Goal: Information Seeking & Learning: Compare options

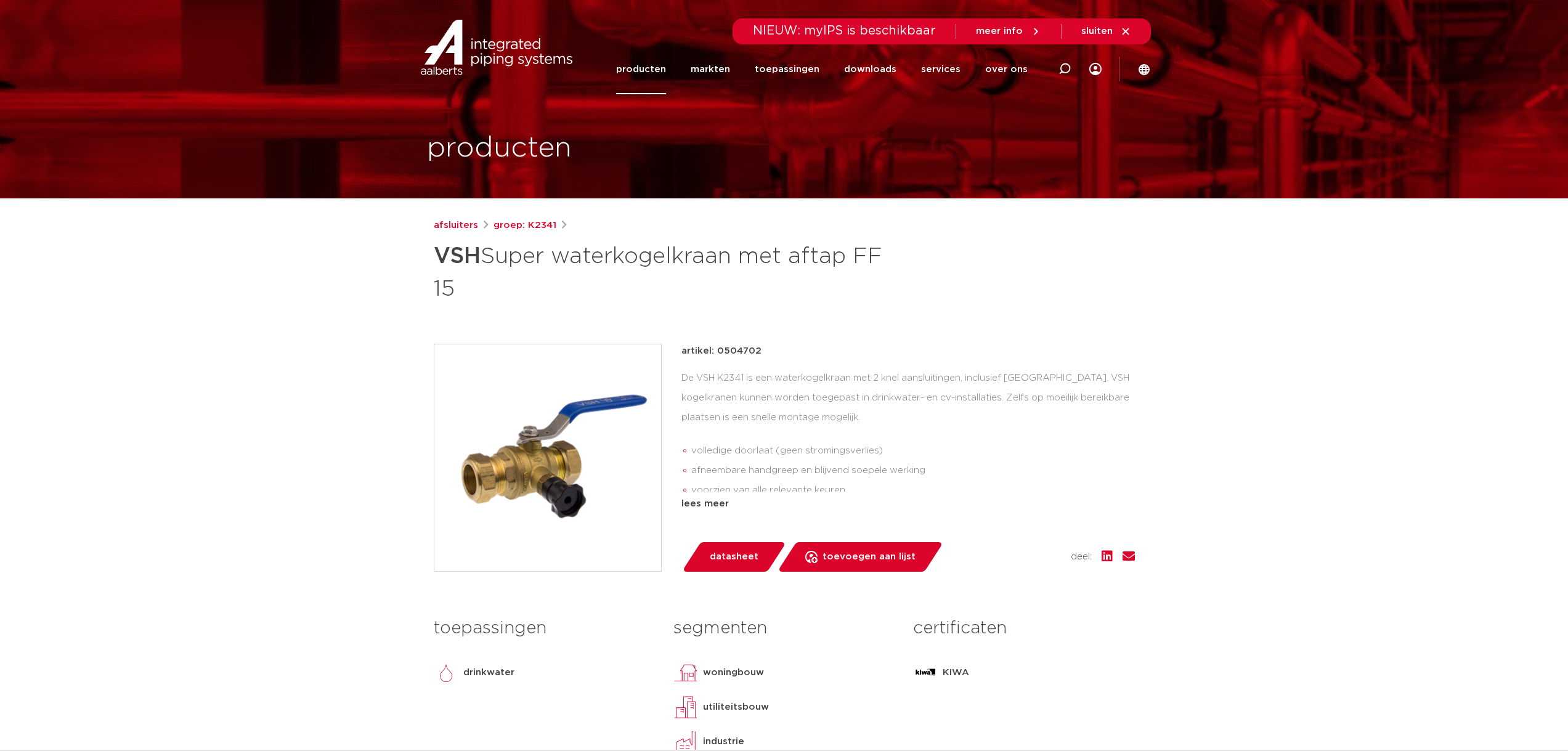
click at [666, 69] on link "producten" at bounding box center [641, 70] width 50 height 50
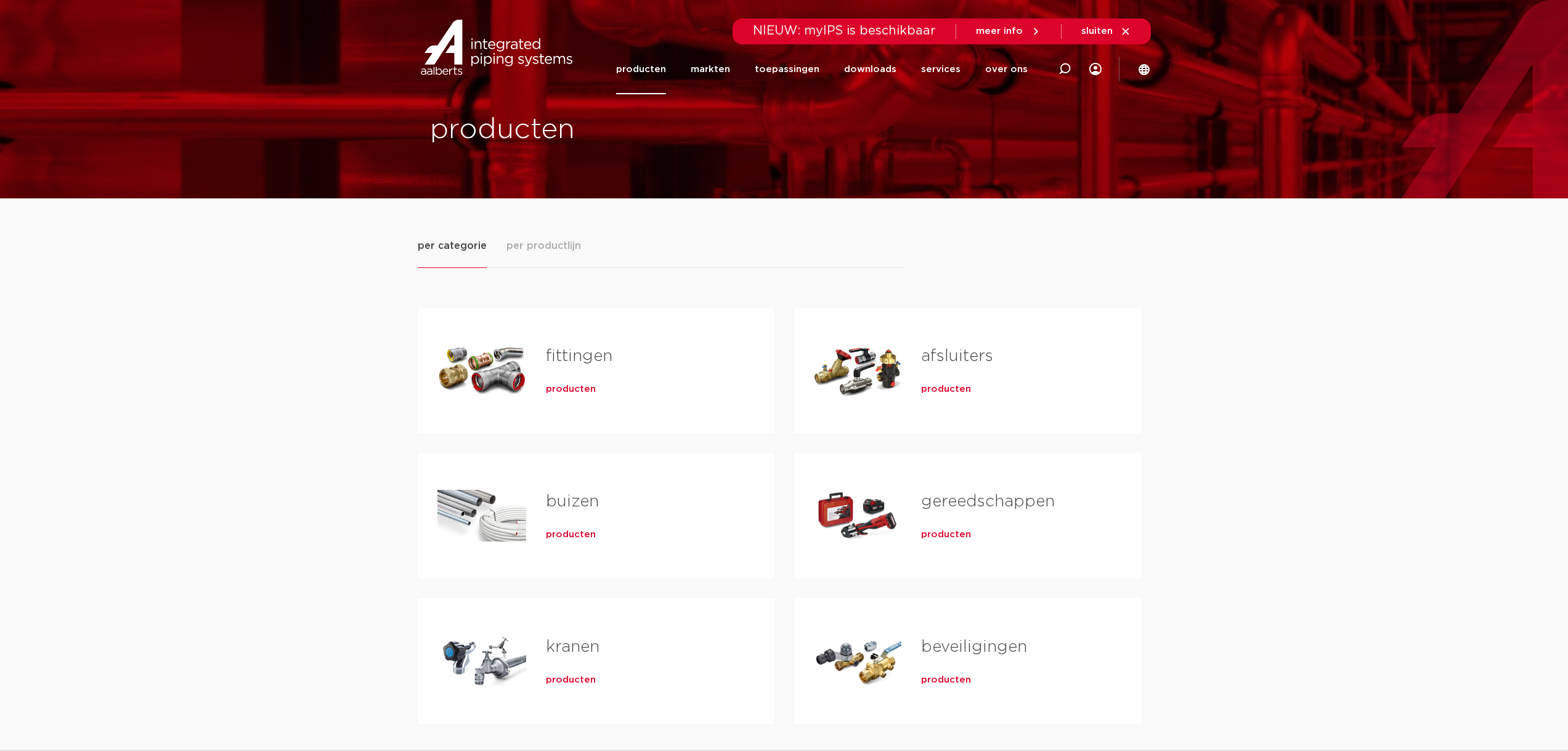
click at [964, 370] on h2 "afsluiters" at bounding box center [1011, 359] width 180 height 29
click at [968, 360] on link "afsluiters" at bounding box center [957, 356] width 72 height 16
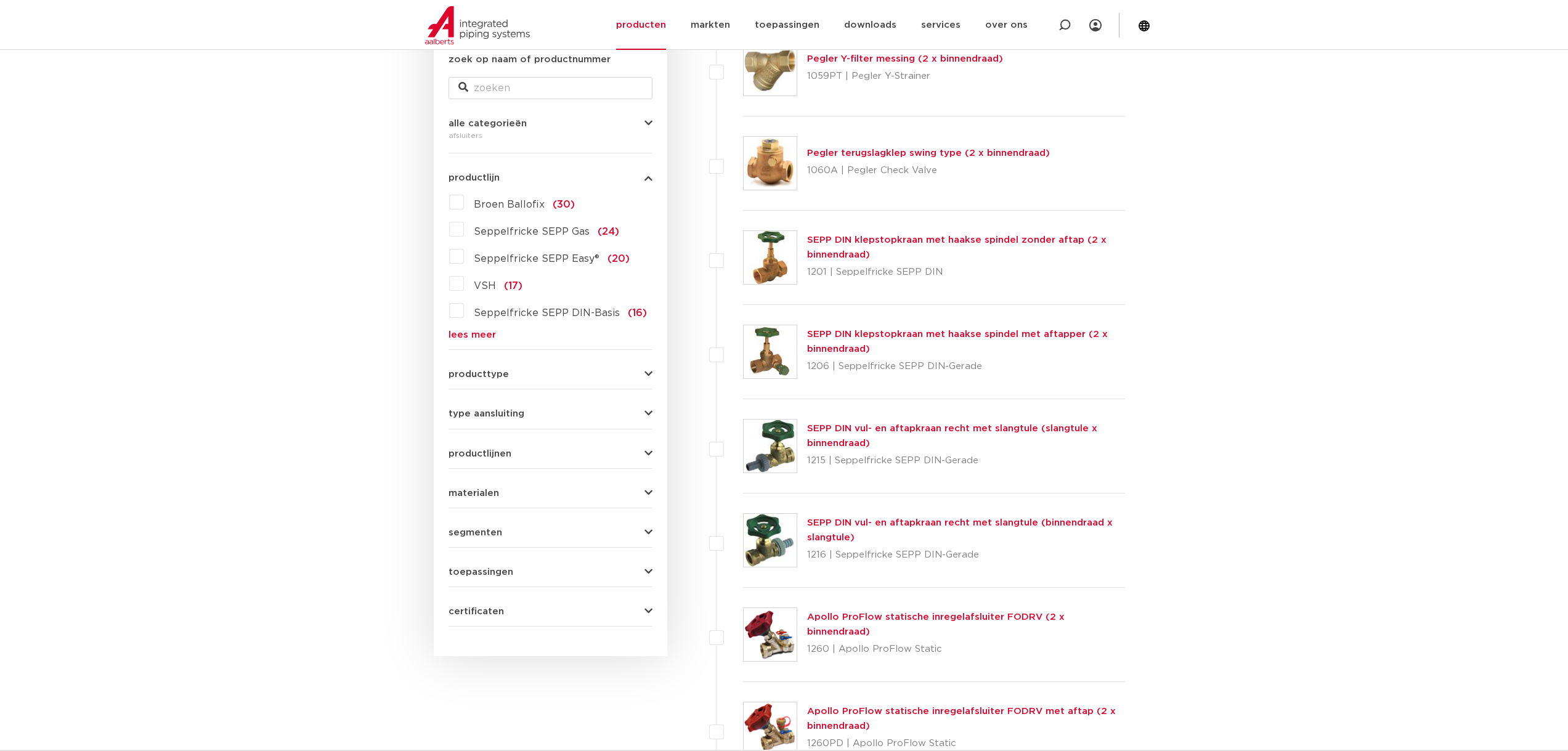
scroll to position [295, 0]
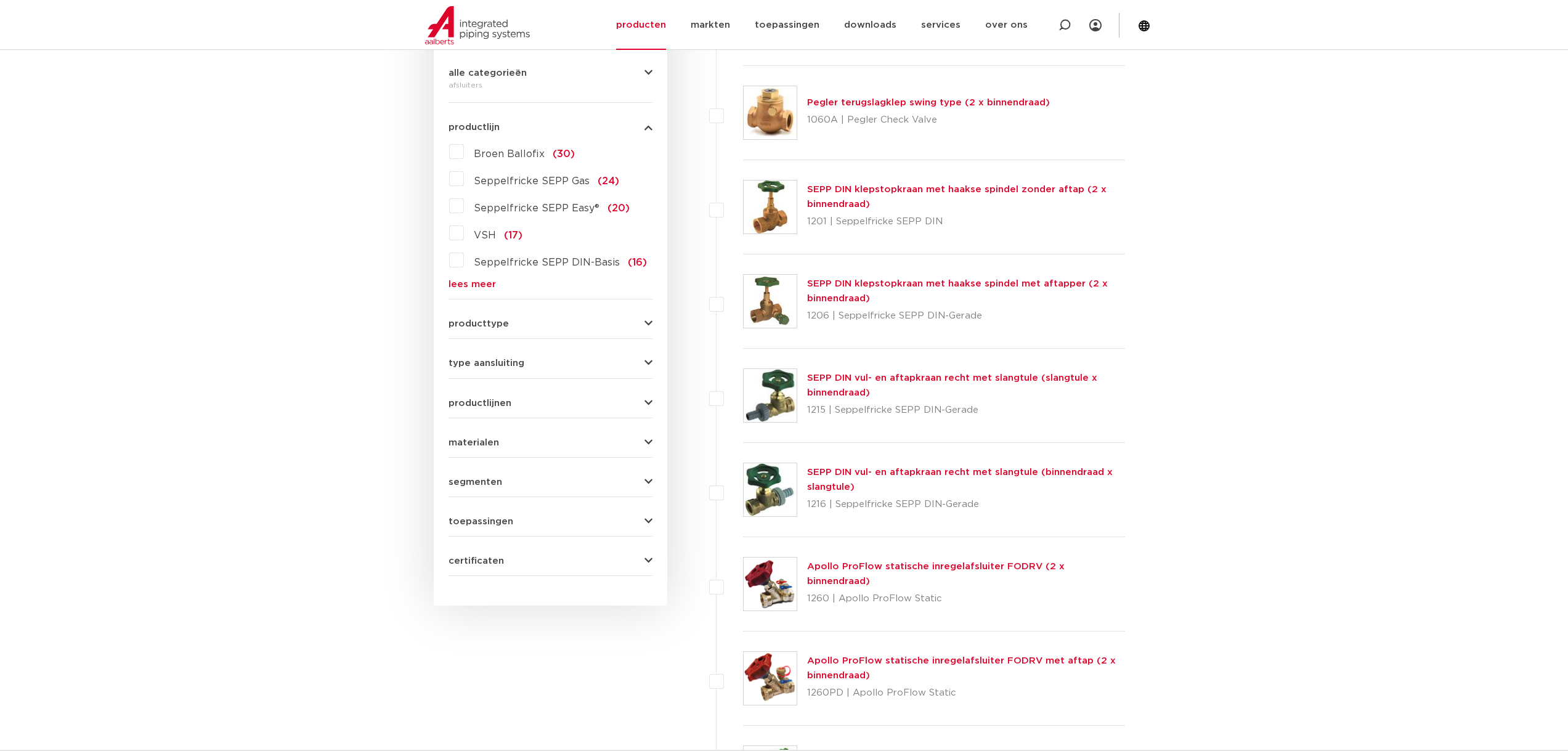
click at [633, 331] on form "zoek op naam of productnummer alle categorieën afsluiters fittingen afsluiters …" at bounding box center [550, 289] width 204 height 574
click at [648, 322] on icon "button" at bounding box center [648, 324] width 8 height 10
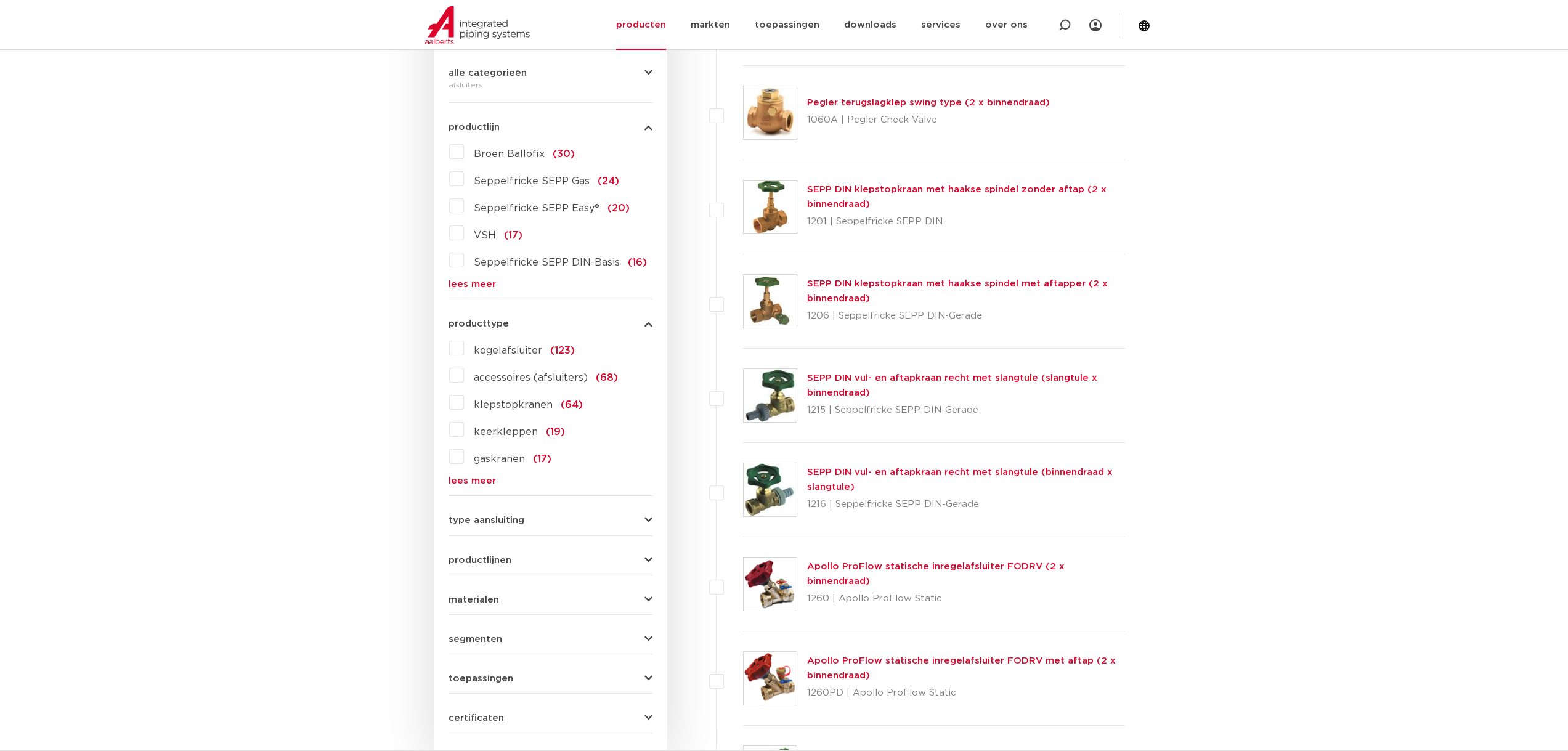
click at [465, 346] on label "kogelafsluiter (123)" at bounding box center [519, 348] width 111 height 20
click at [0, 0] on input "kogelafsluiter (123)" at bounding box center [0, 0] width 0 height 0
click at [464, 347] on label "kogelafsluiter (123)" at bounding box center [519, 348] width 111 height 20
click at [0, 0] on input "kogelafsluiter (123)" at bounding box center [0, 0] width 0 height 0
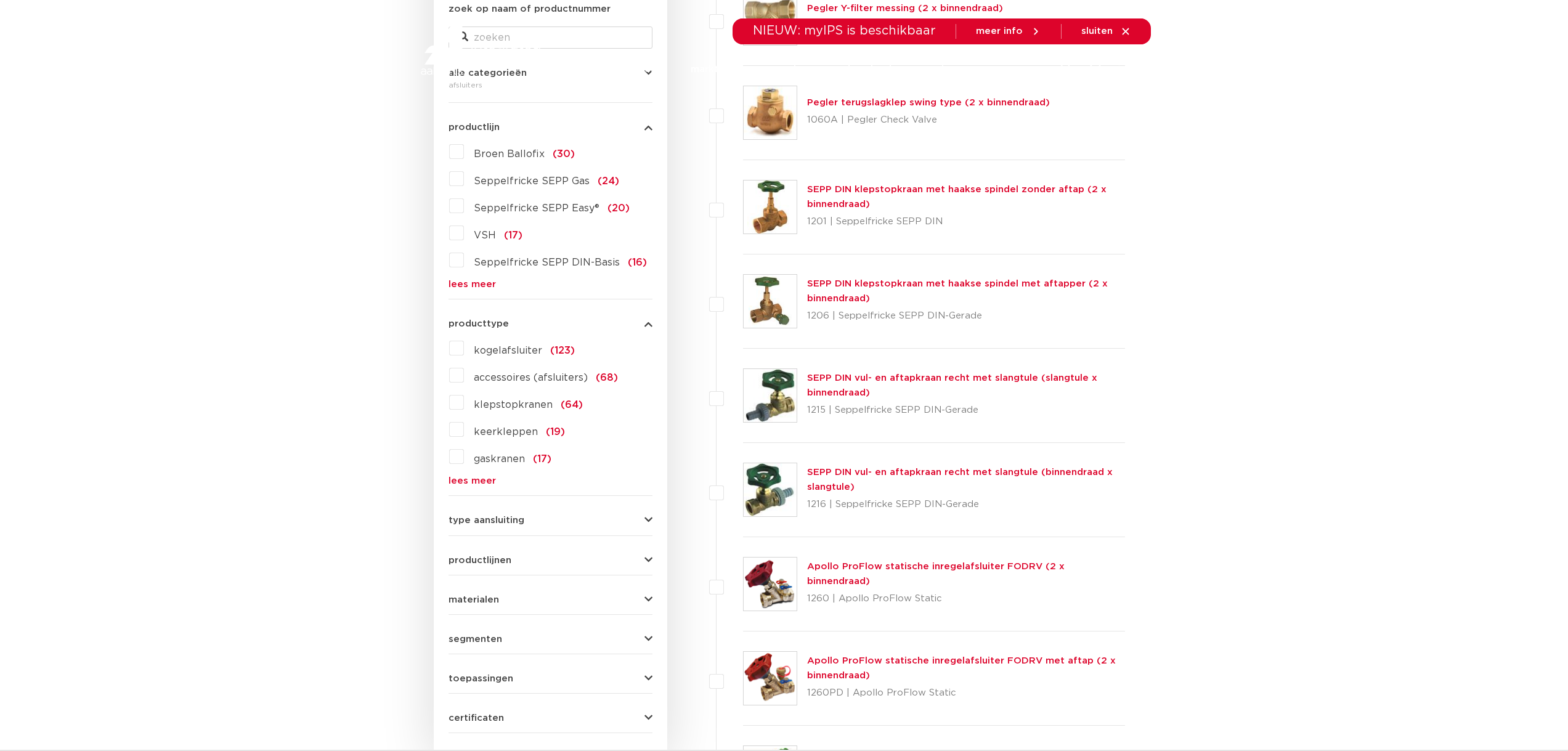
scroll to position [295, 0]
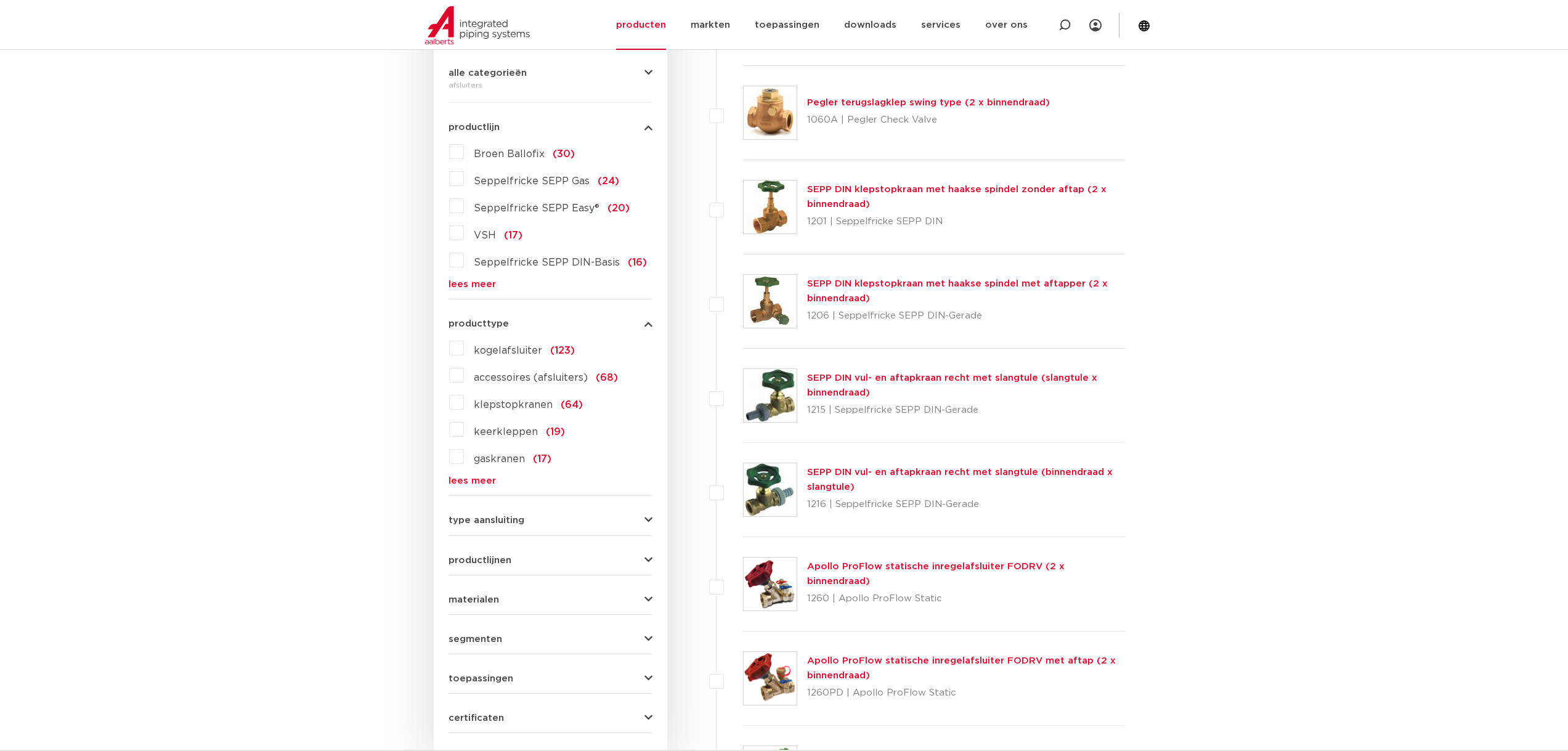
click at [465, 351] on label "kogelafsluiter (123)" at bounding box center [519, 348] width 111 height 20
click at [0, 0] on input "kogelafsluiter (123)" at bounding box center [0, 0] width 0 height 0
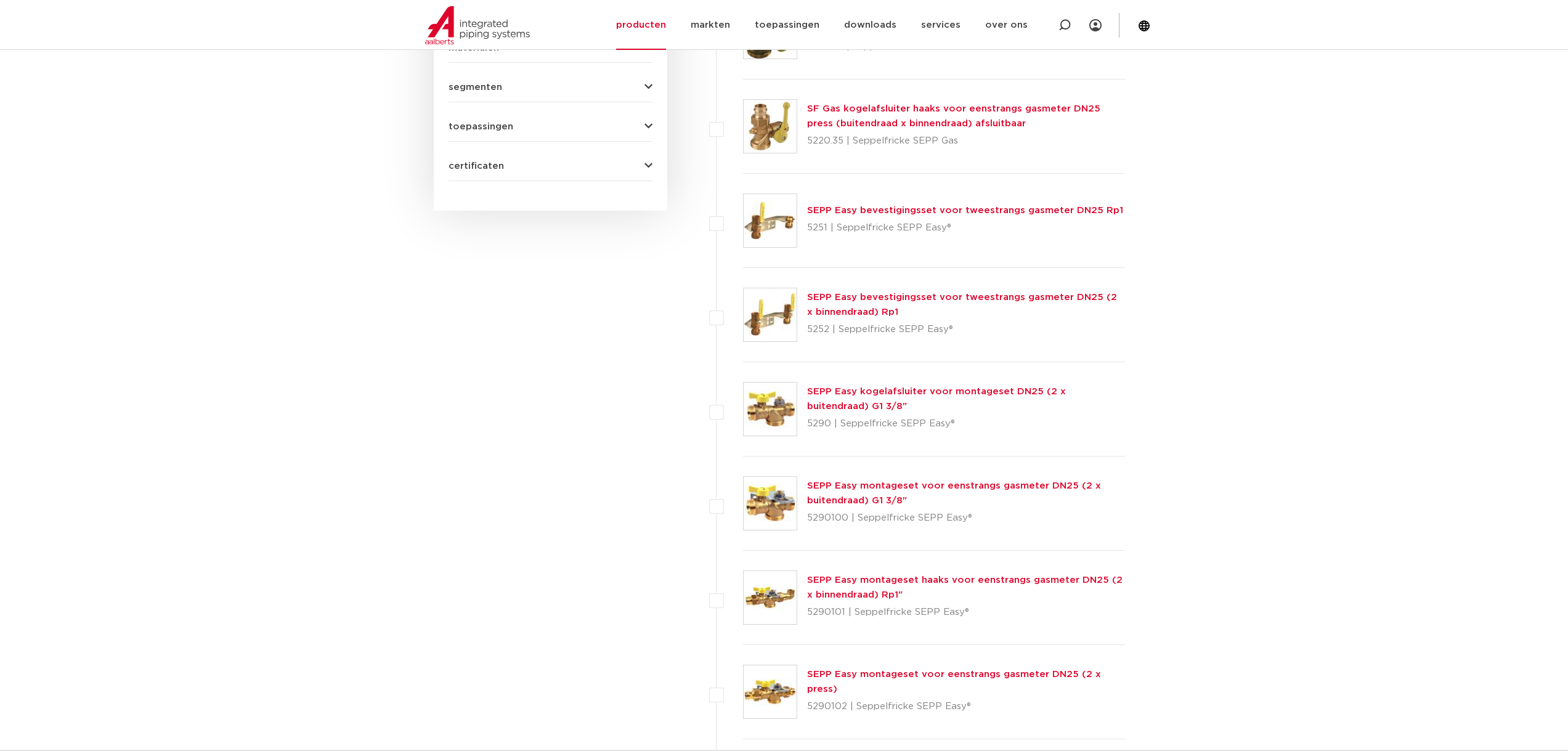
scroll to position [418, 0]
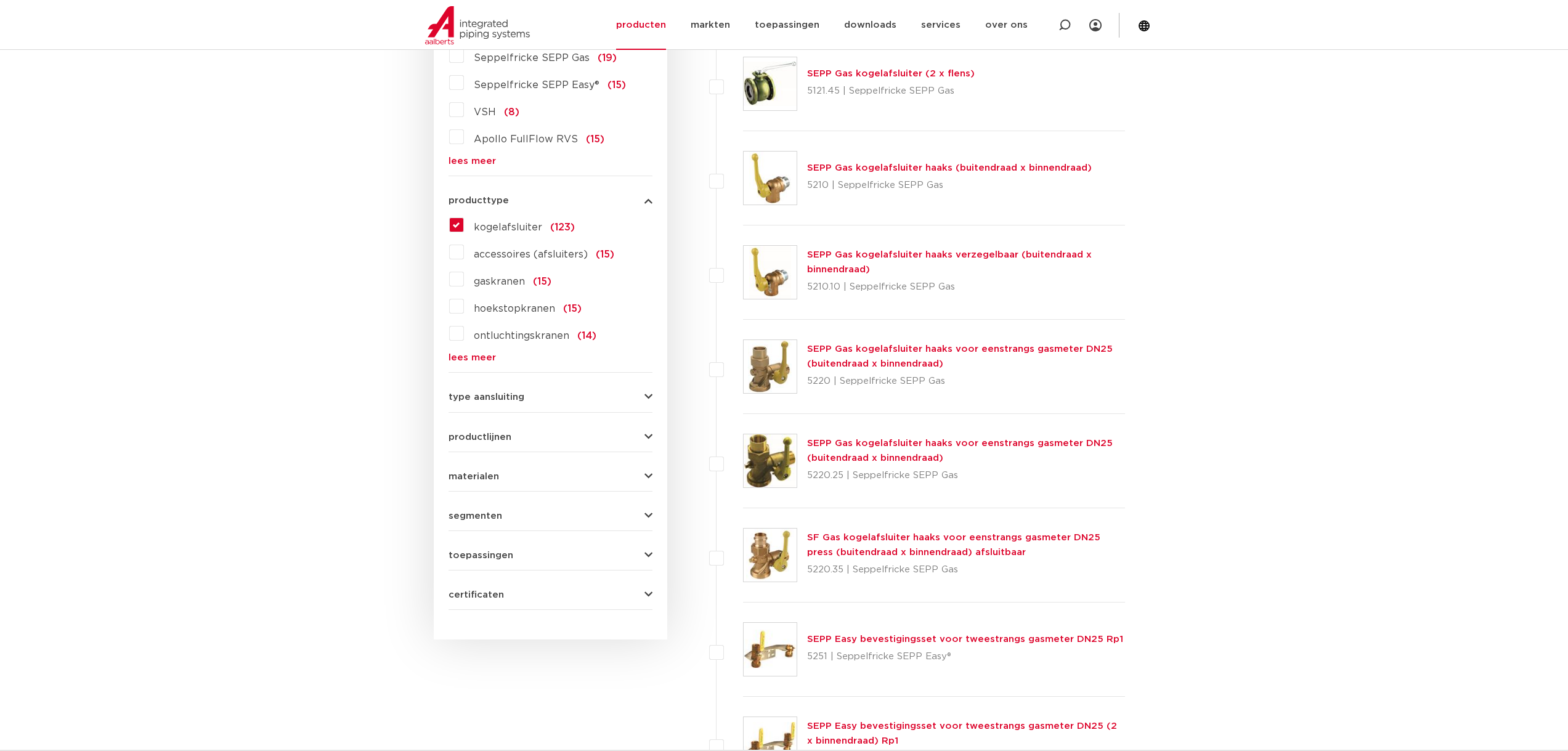
click at [492, 517] on span "segmenten" at bounding box center [475, 516] width 53 height 10
click at [464, 595] on label "scheepsbouw (15)" at bounding box center [516, 594] width 104 height 20
click at [0, 0] on input "scheepsbouw (15)" at bounding box center [0, 0] width 0 height 0
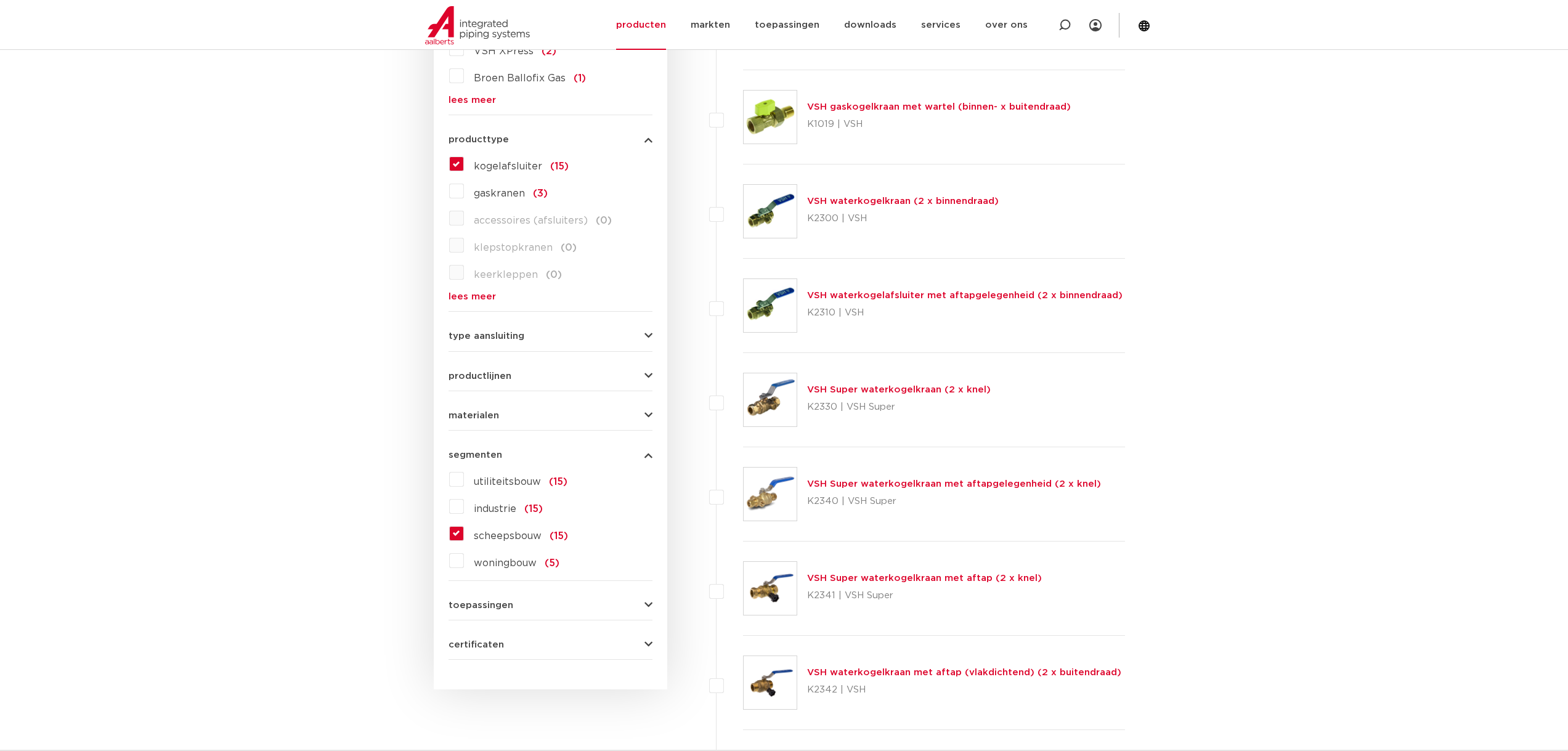
scroll to position [480, 0]
click at [895, 204] on link "VSH waterkogelkraan (2 x binnendraad)" at bounding box center [903, 200] width 192 height 10
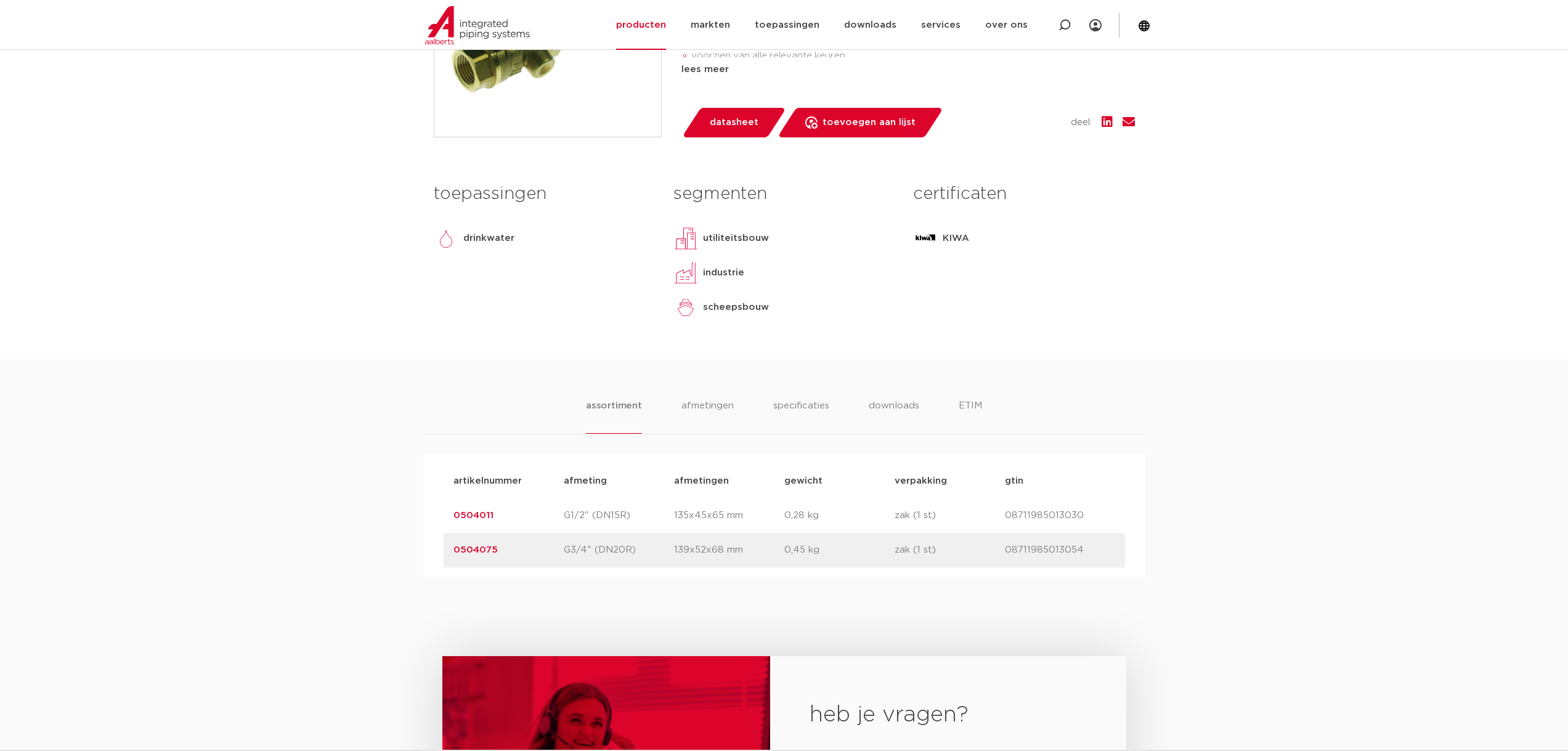
scroll to position [432, 0]
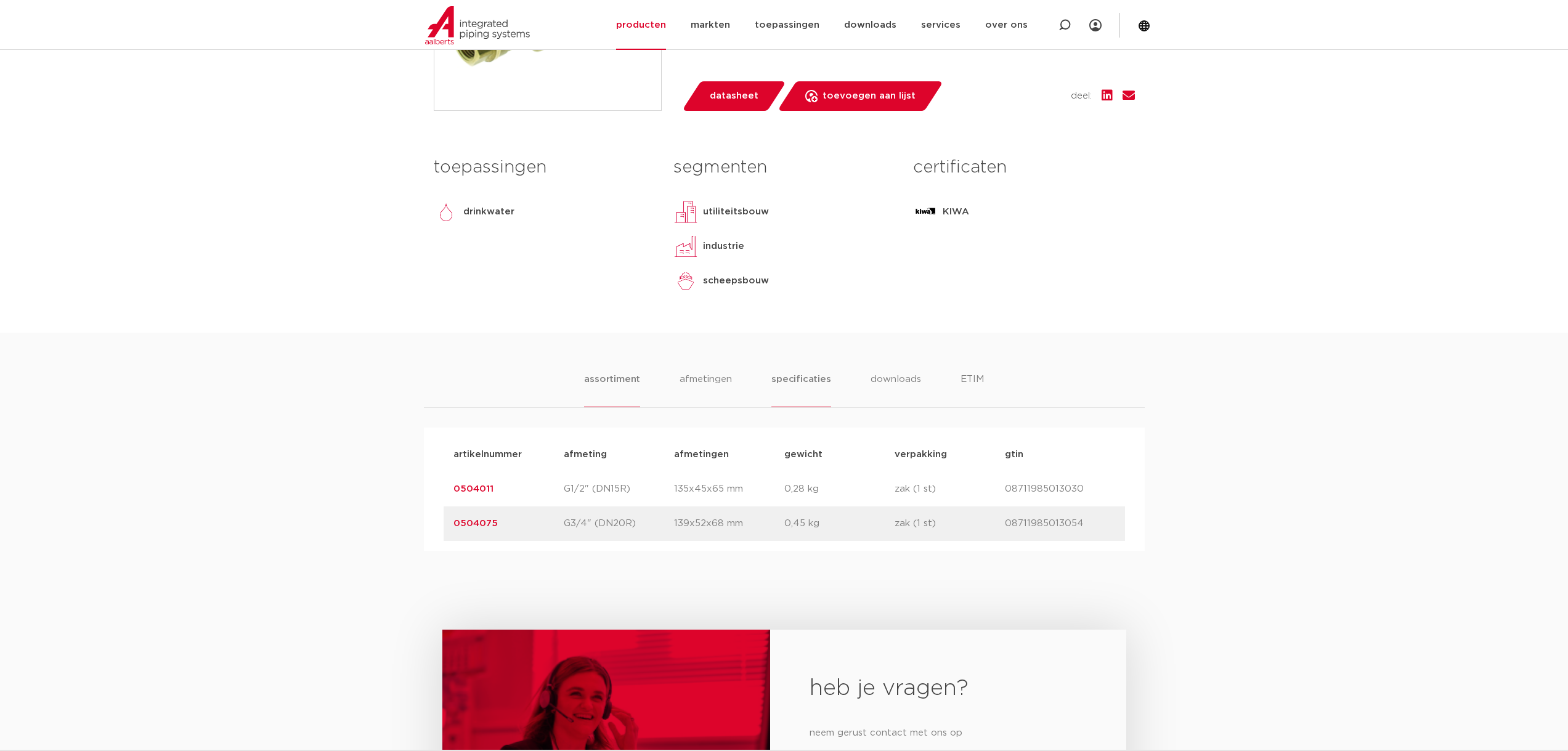
click at [789, 378] on li "specificaties" at bounding box center [801, 390] width 59 height 35
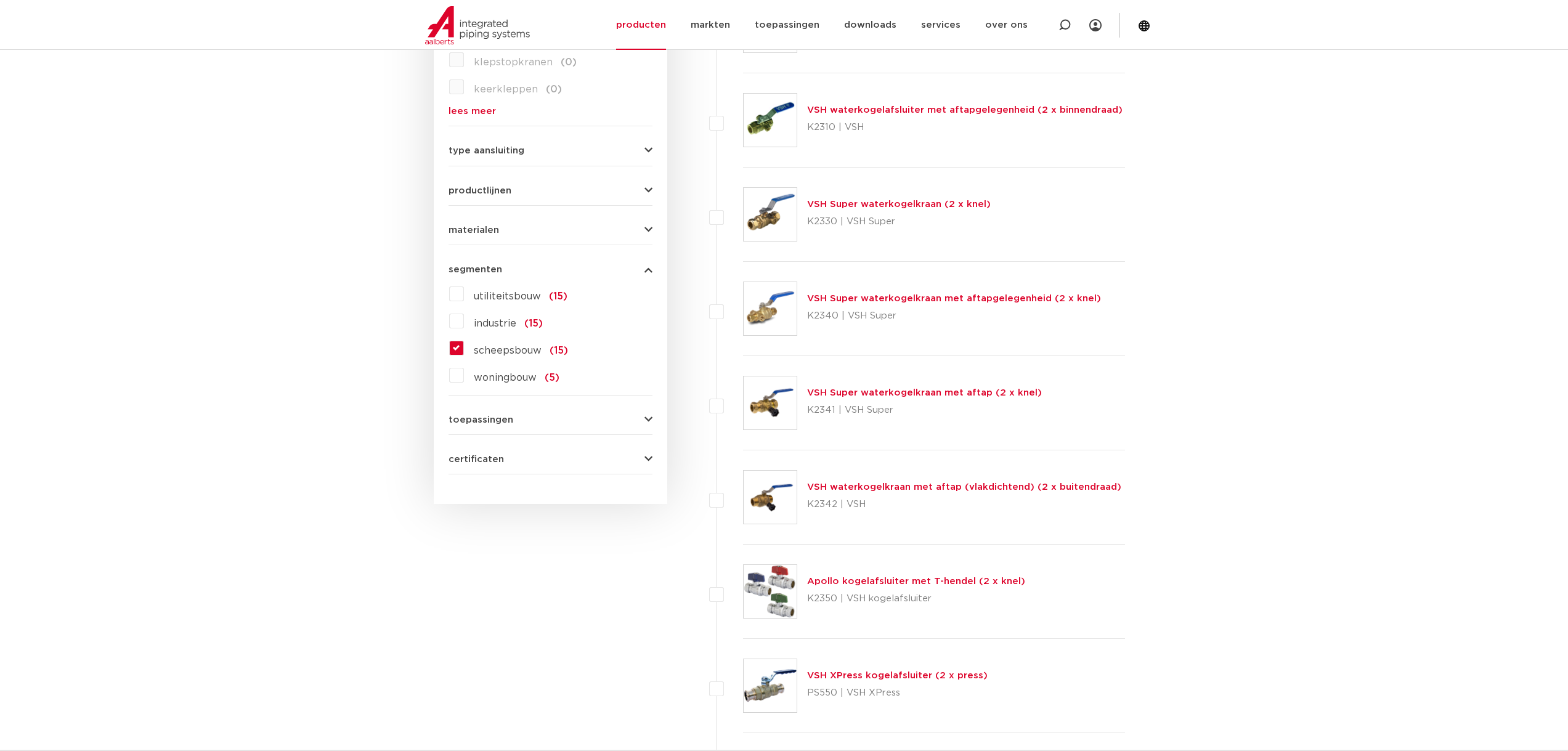
scroll to position [603, 0]
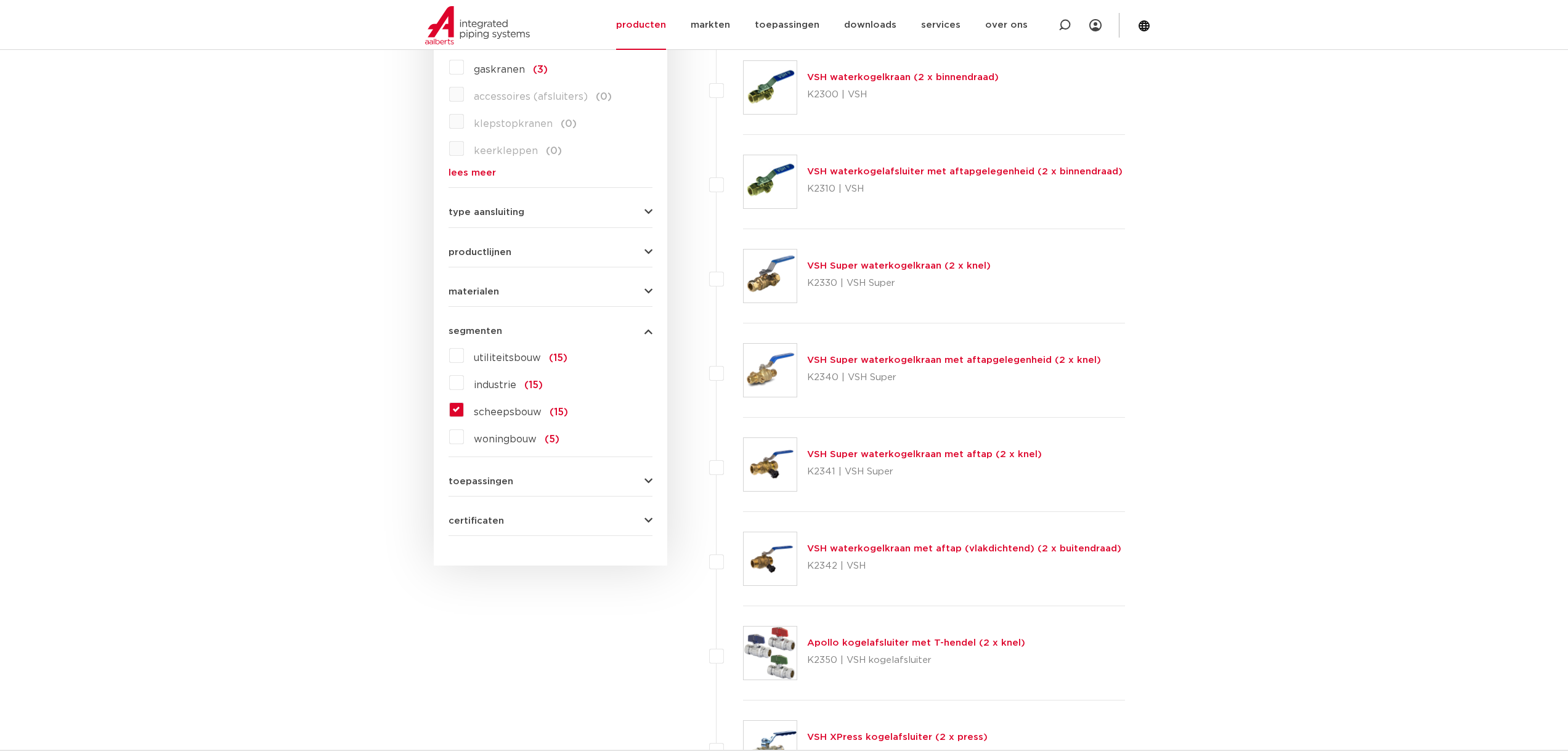
click at [618, 289] on button "materialen" at bounding box center [550, 292] width 204 height 10
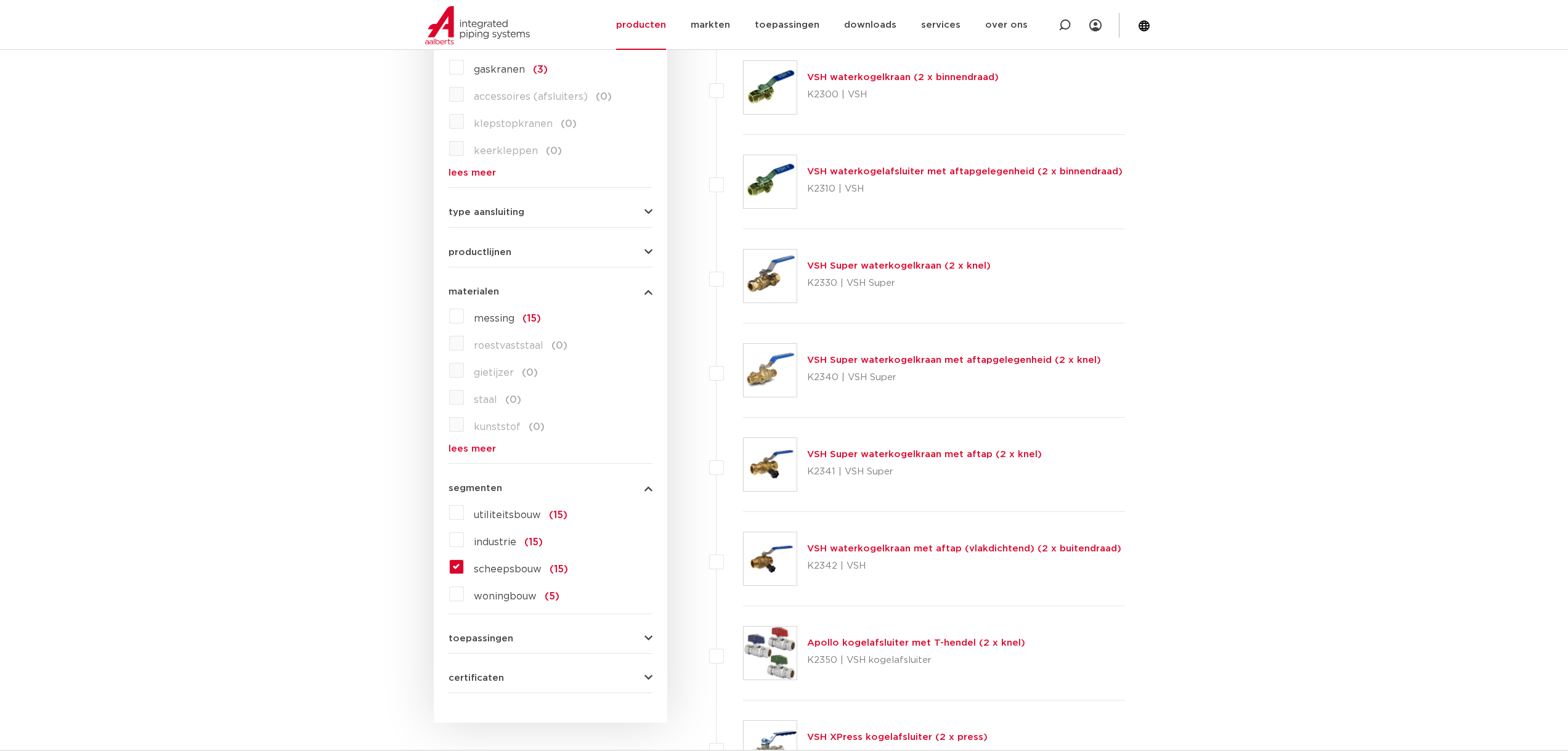
click at [475, 448] on link "lees meer" at bounding box center [550, 448] width 204 height 10
click at [464, 591] on label "scheepsbouw (15)" at bounding box center [516, 593] width 104 height 20
click at [0, 0] on input "scheepsbouw (15)" at bounding box center [0, 0] width 0 height 0
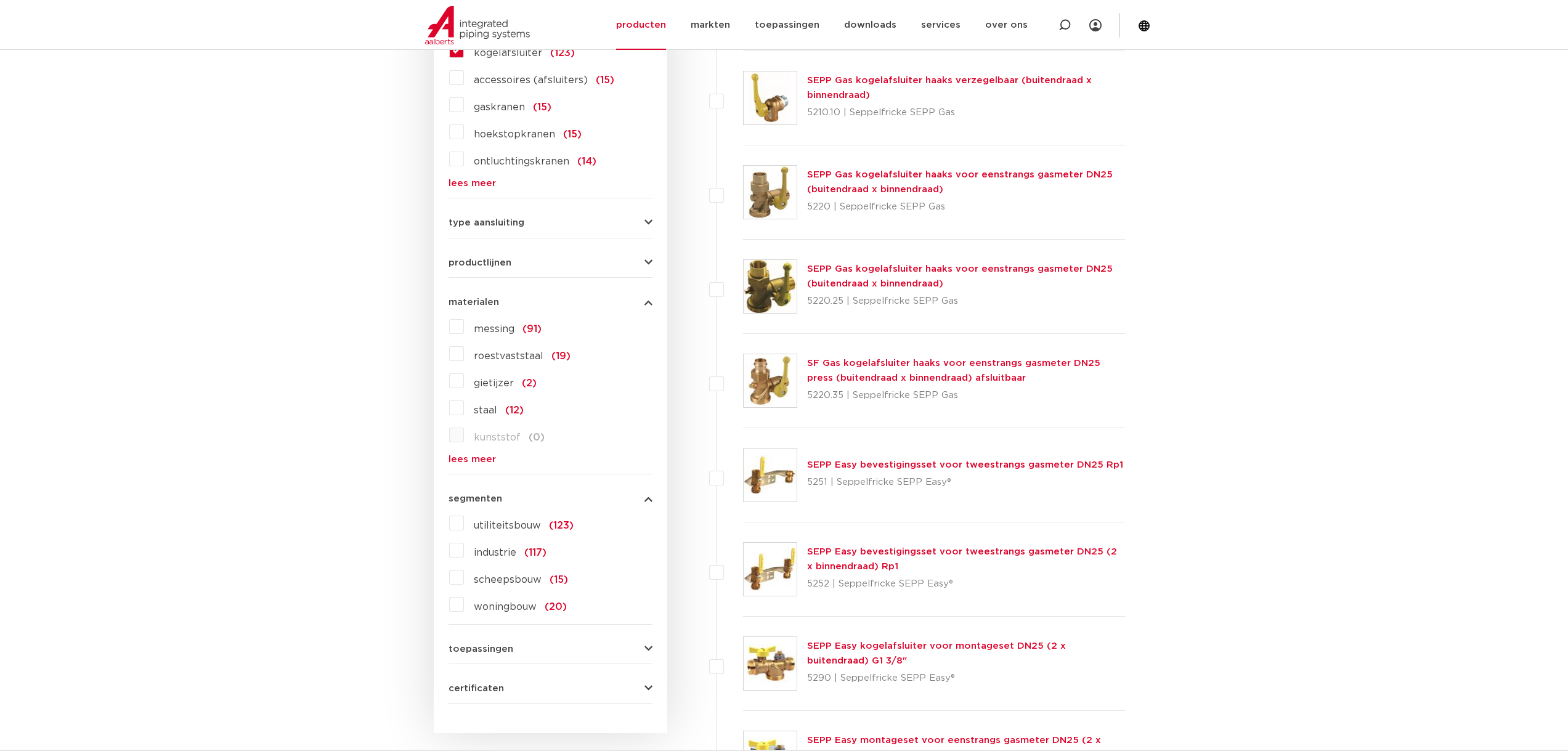
scroll to position [603, 0]
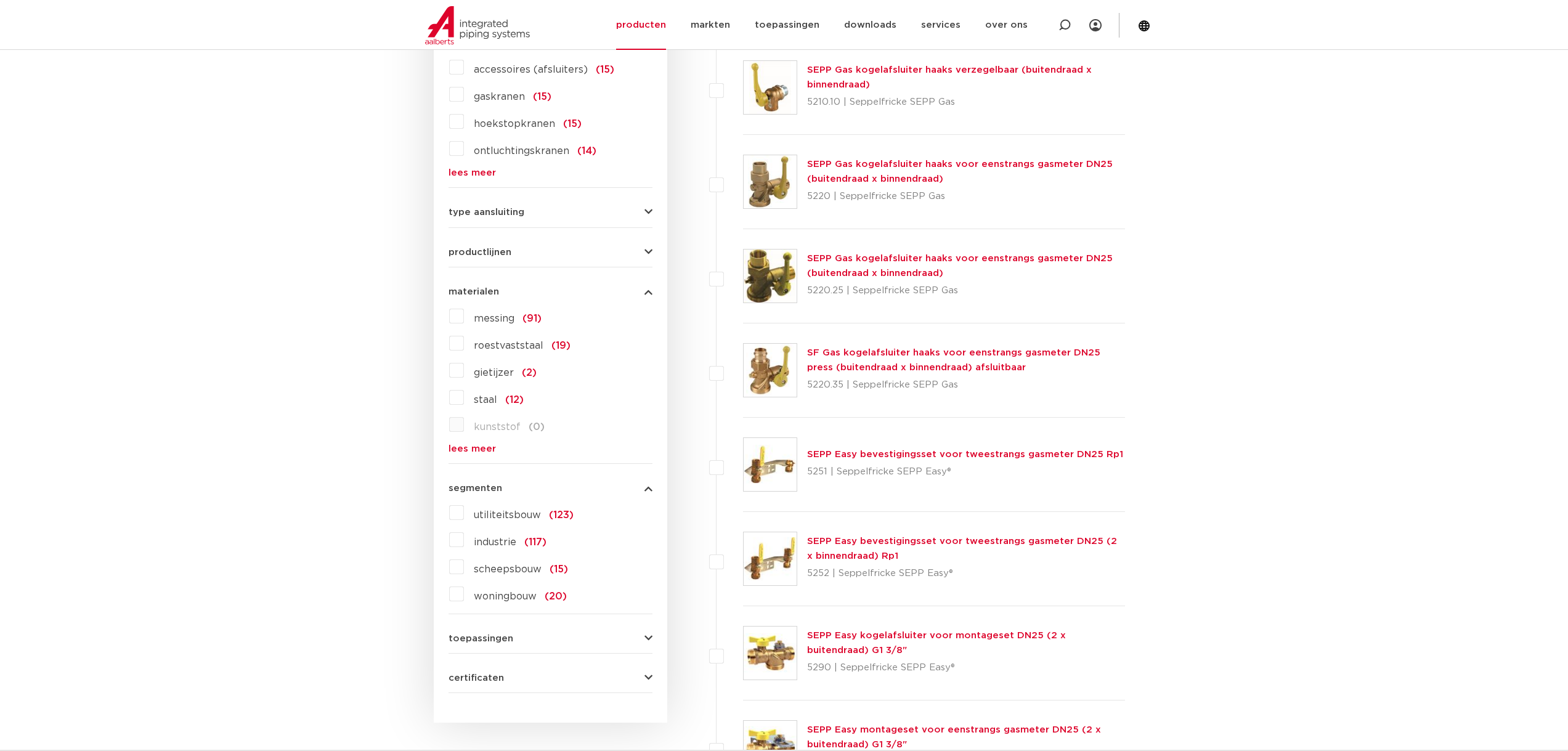
click at [464, 341] on label "roestvaststaal (19)" at bounding box center [517, 343] width 106 height 20
click at [0, 0] on input "roestvaststaal (19)" at bounding box center [0, 0] width 0 height 0
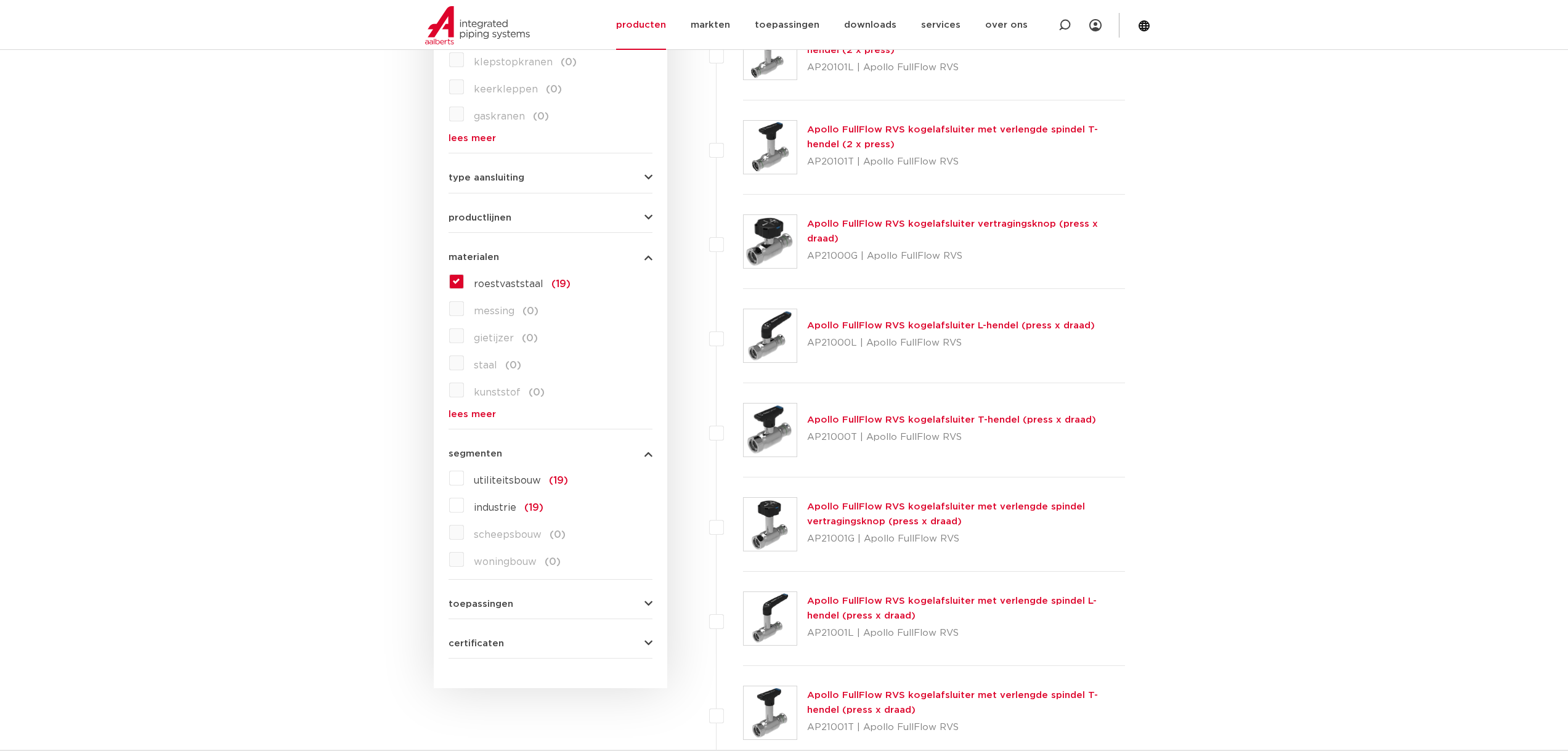
scroll to position [665, 0]
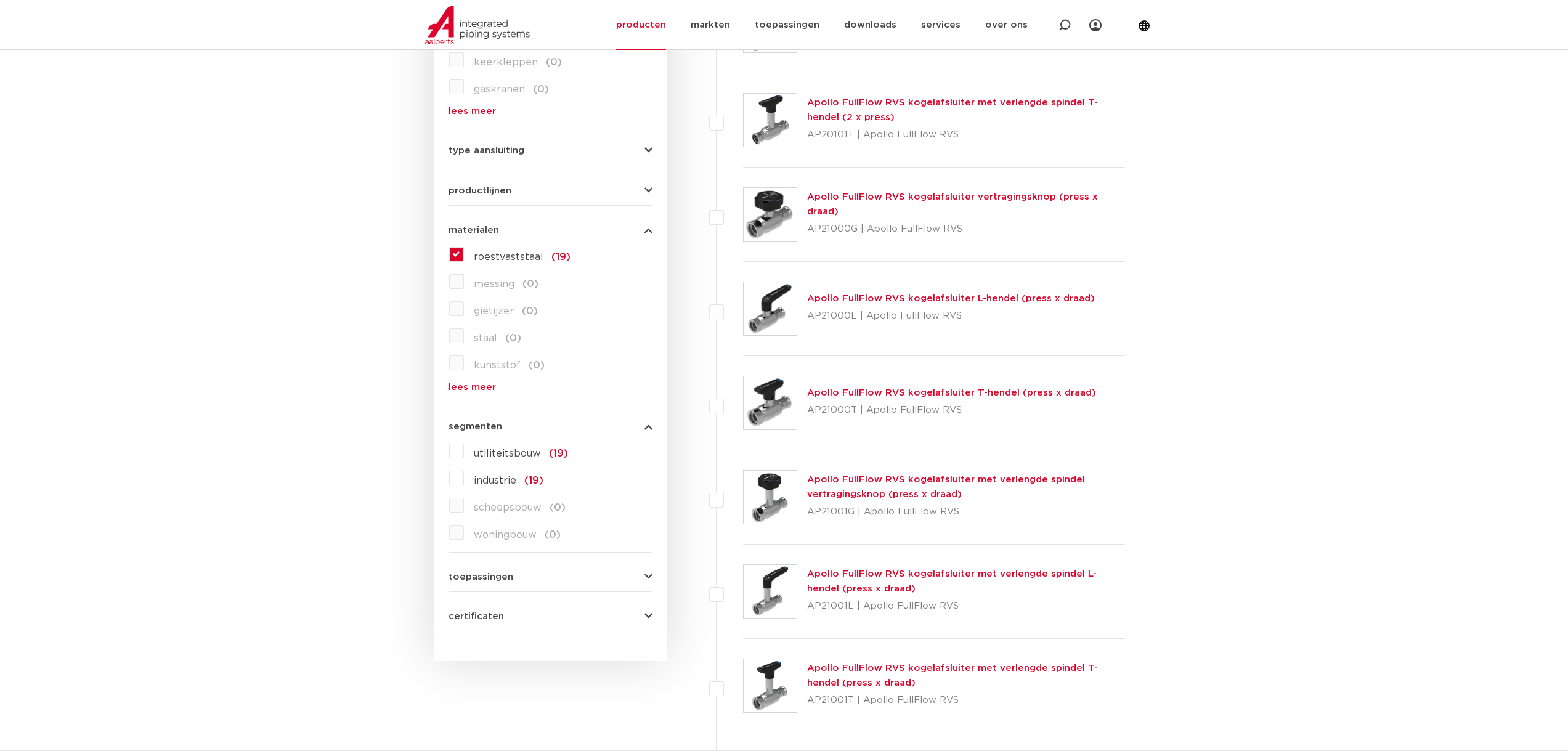
click at [494, 621] on span "certificaten" at bounding box center [476, 616] width 56 height 10
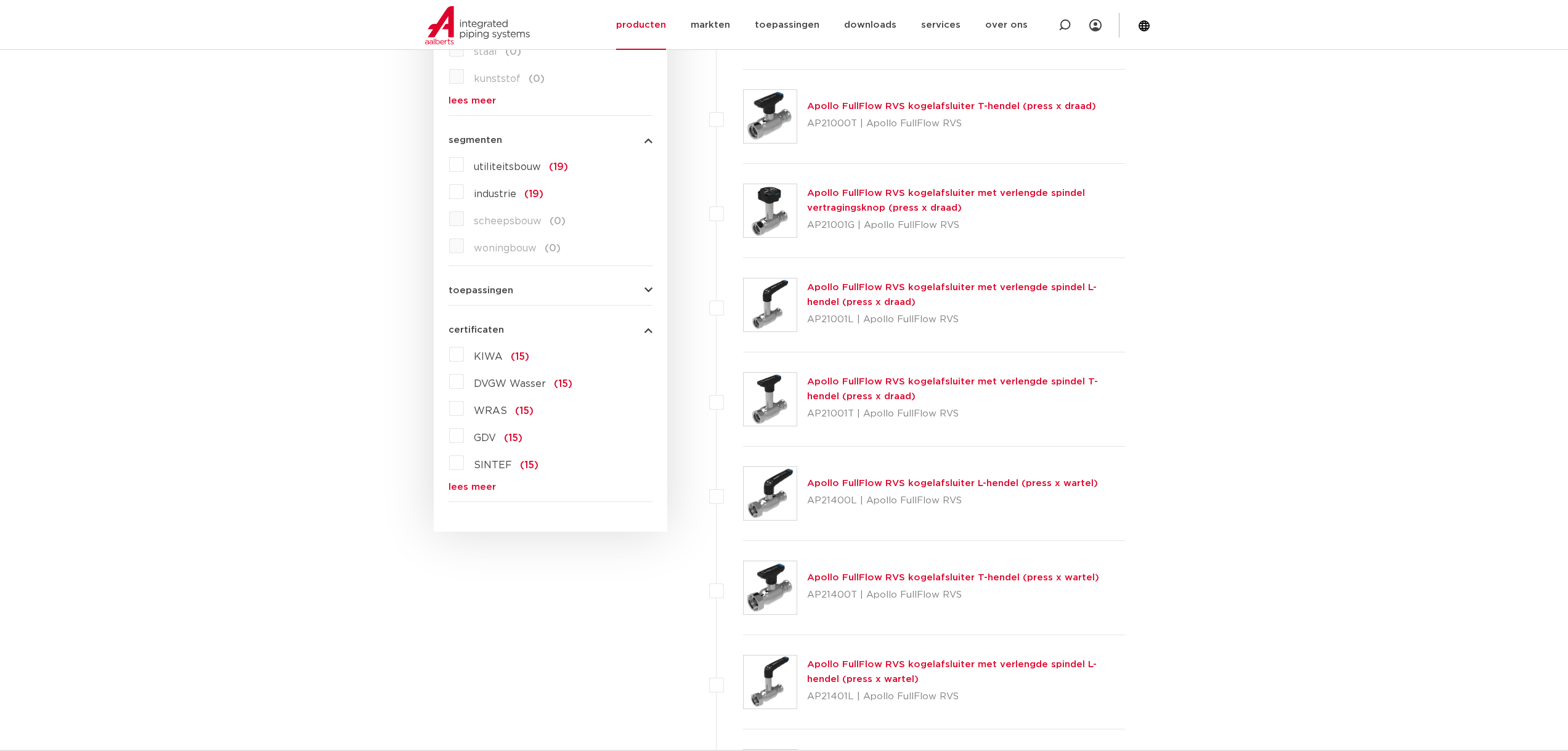
scroll to position [973, 0]
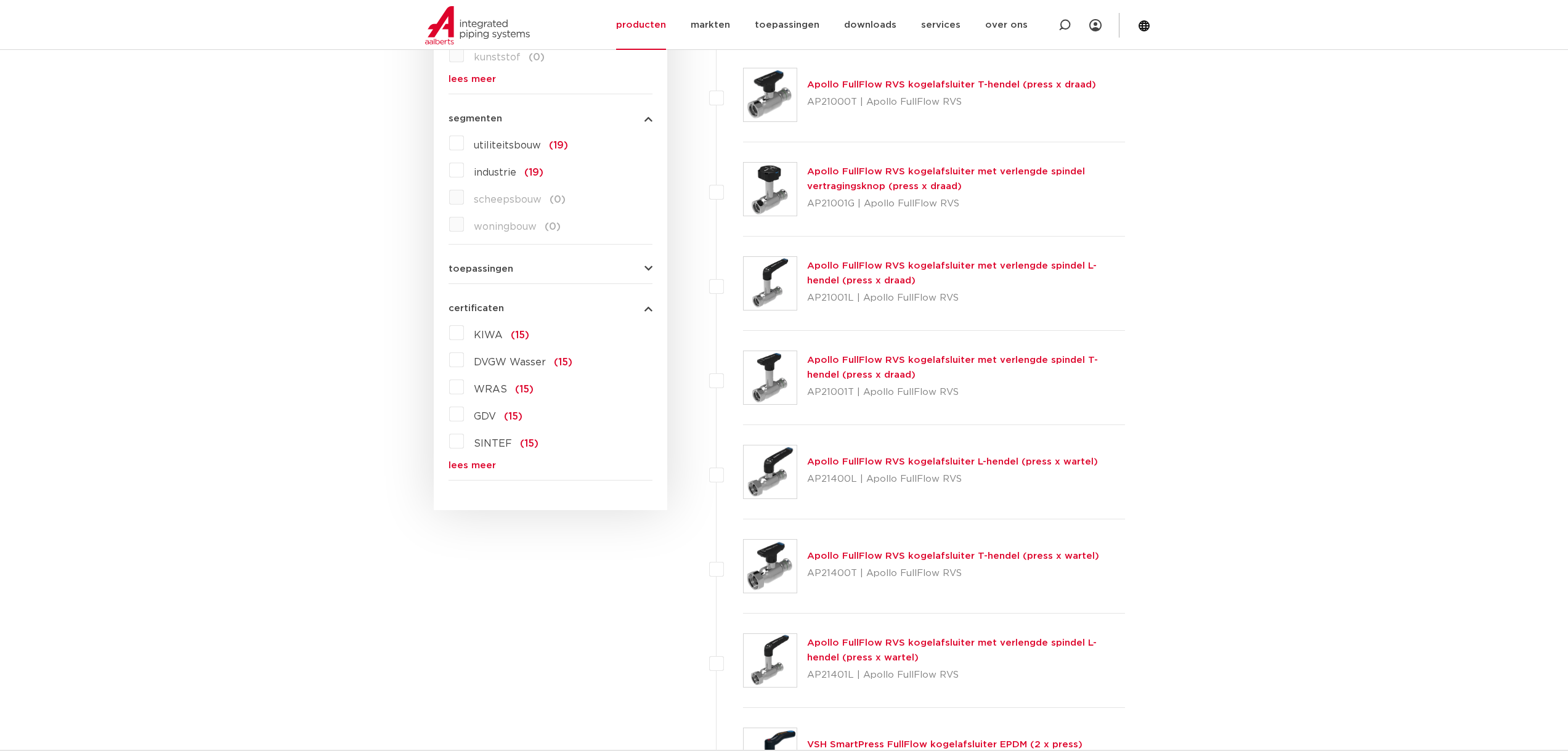
click at [474, 464] on link "lees meer" at bounding box center [550, 465] width 204 height 10
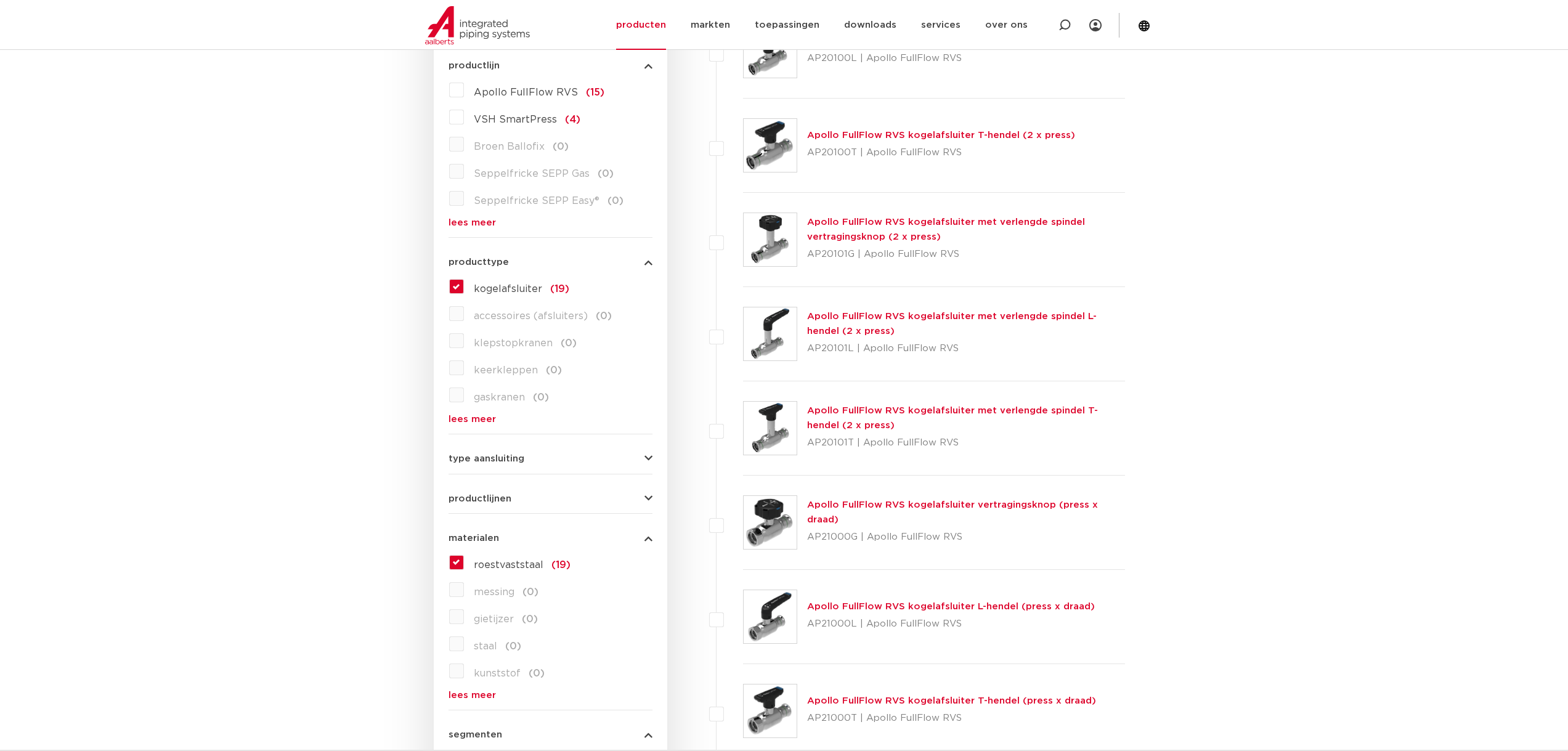
scroll to position [0, 0]
